Goal: Browse casually

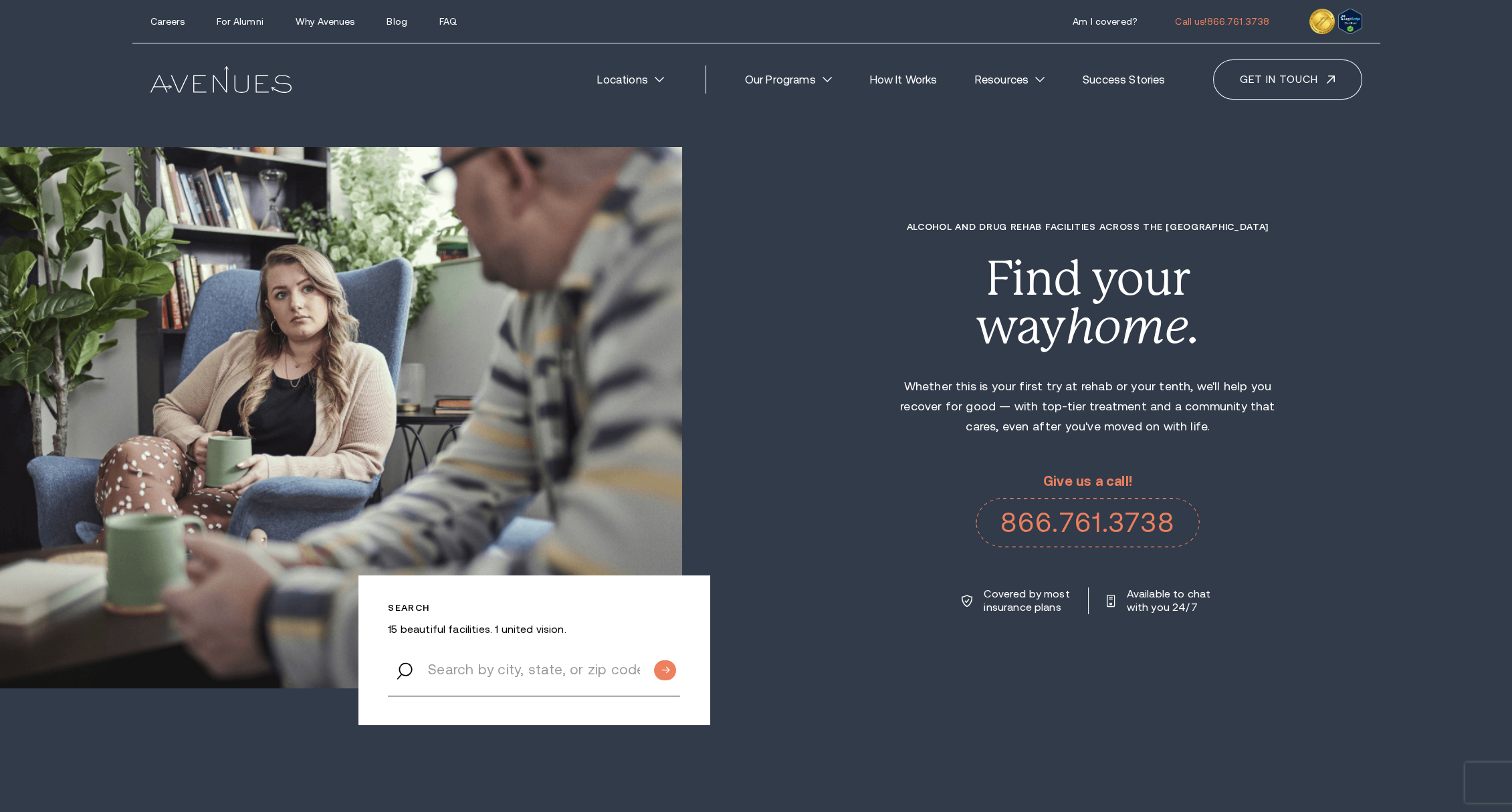
click at [1333, 188] on div "Search 15 beautiful facilities. 1 united vision. Alcohol and Drug Rehab Facilit…" at bounding box center [756, 418] width 1512 height 542
